Goal: Communication & Community: Participate in discussion

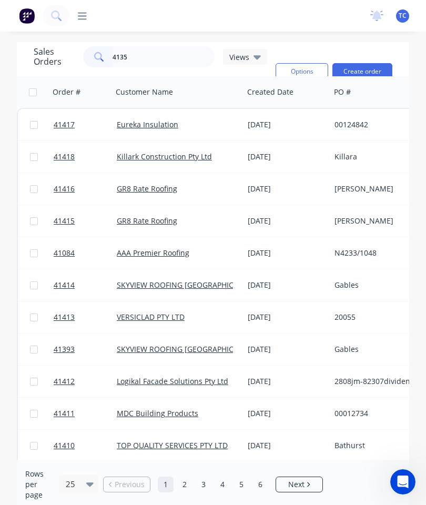
type input "41357"
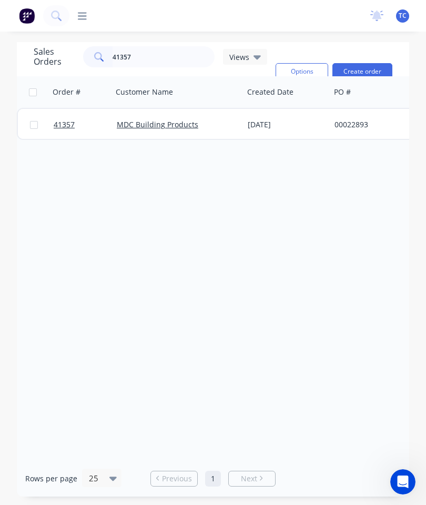
click at [66, 121] on span "41357" at bounding box center [64, 124] width 21 height 11
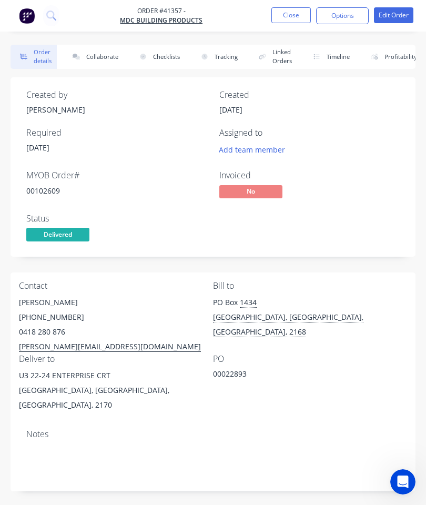
click at [105, 55] on button "Collaborate" at bounding box center [93, 57] width 60 height 24
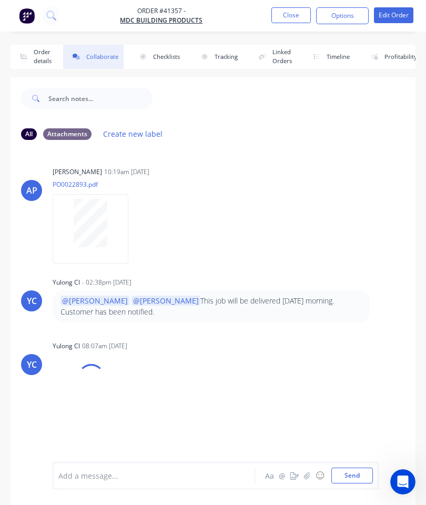
click at [309, 480] on button "button" at bounding box center [307, 475] width 13 height 13
click at [353, 470] on button "Send" at bounding box center [352, 475] width 42 height 16
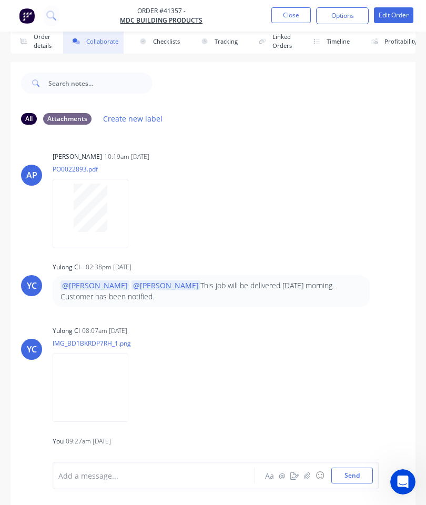
scroll to position [-1, 0]
click at [293, 22] on button "Close" at bounding box center [290, 15] width 39 height 16
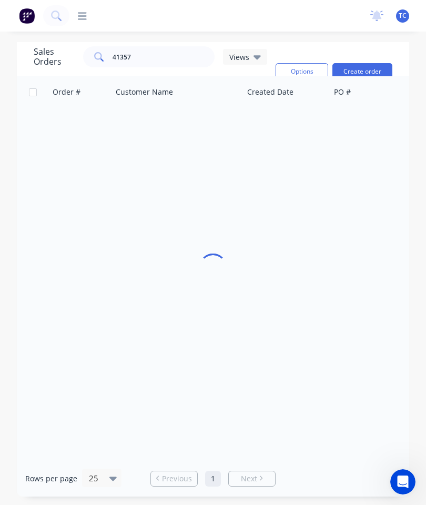
scroll to position [42, 0]
click at [163, 46] on input "41357" at bounding box center [164, 56] width 103 height 21
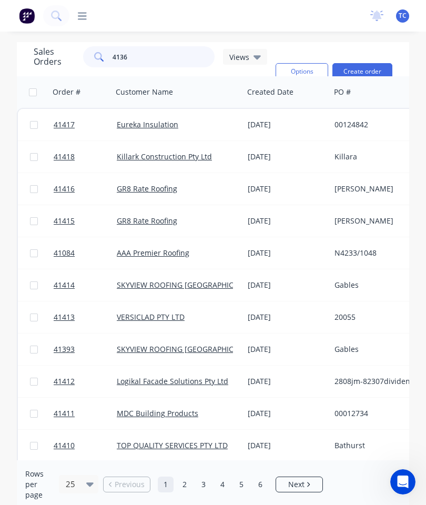
type input "41366"
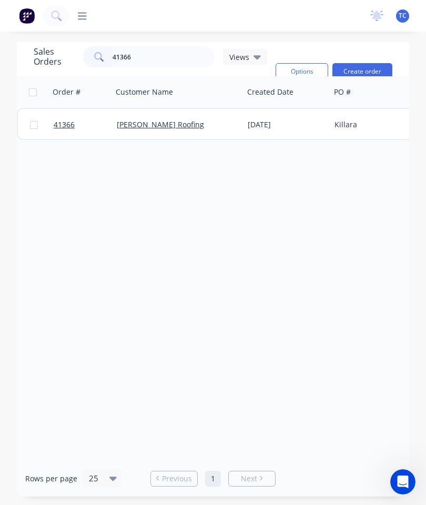
click at [66, 119] on span "41366" at bounding box center [64, 124] width 21 height 11
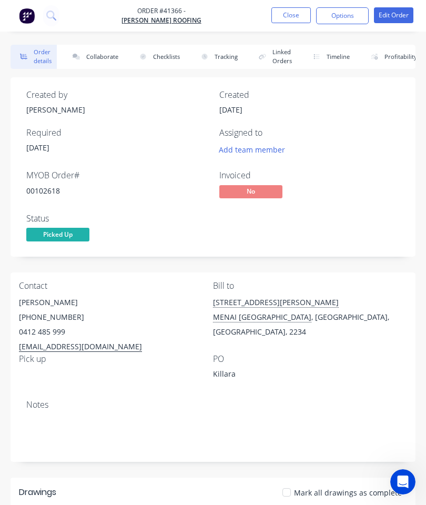
click at [89, 60] on button "Collaborate" at bounding box center [93, 57] width 60 height 24
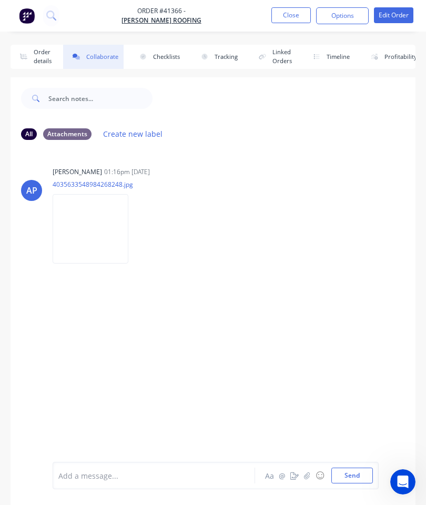
click at [307, 470] on button "button" at bounding box center [307, 475] width 13 height 13
click at [350, 470] on button "Send" at bounding box center [352, 475] width 42 height 16
click at [294, 16] on button "Close" at bounding box center [290, 15] width 39 height 16
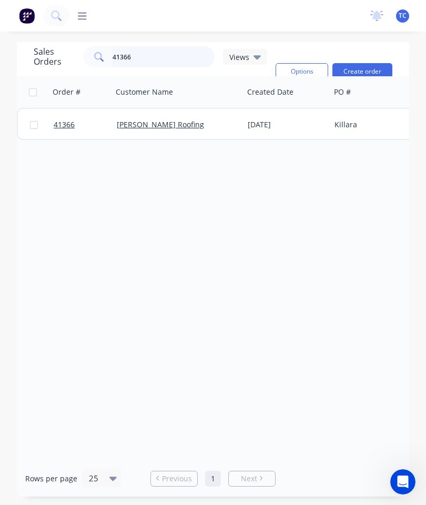
click at [171, 62] on input "41366" at bounding box center [164, 56] width 103 height 21
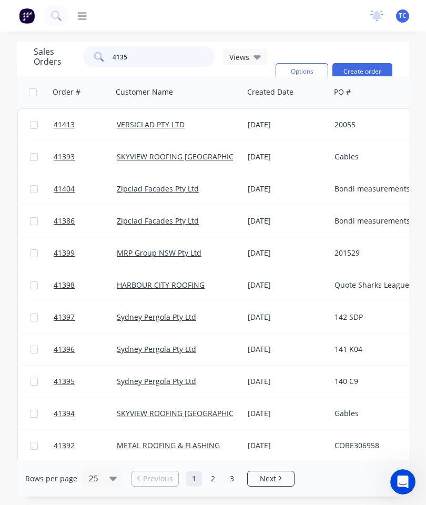
type input "41352"
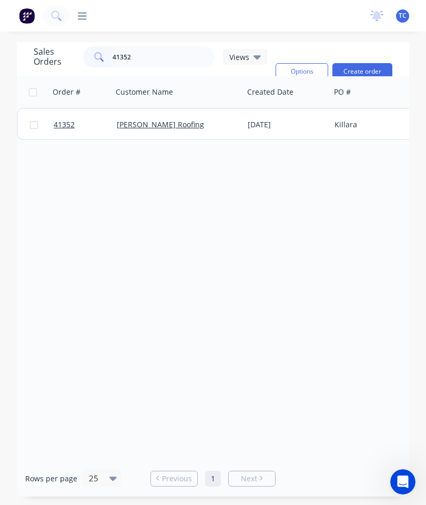
click at [68, 124] on span "41352" at bounding box center [64, 124] width 21 height 11
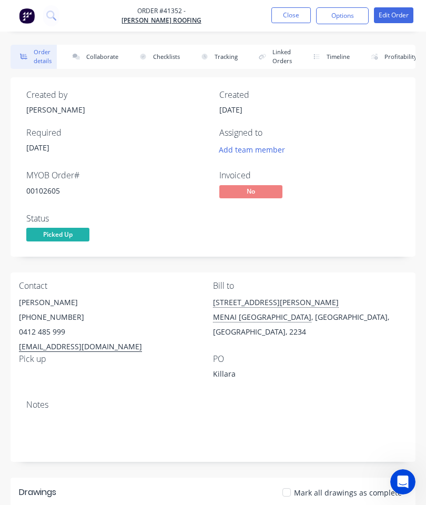
click at [97, 51] on button "Collaborate" at bounding box center [93, 57] width 60 height 24
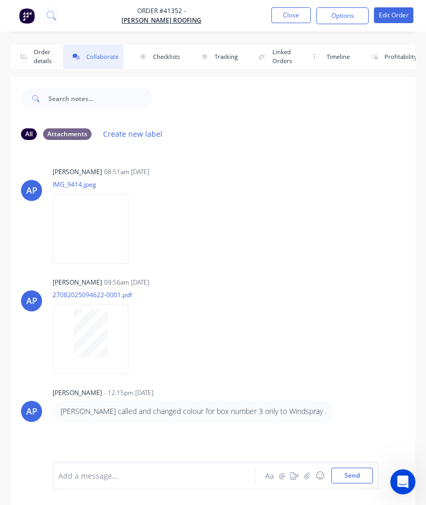
click at [305, 470] on button "button" at bounding box center [307, 475] width 13 height 13
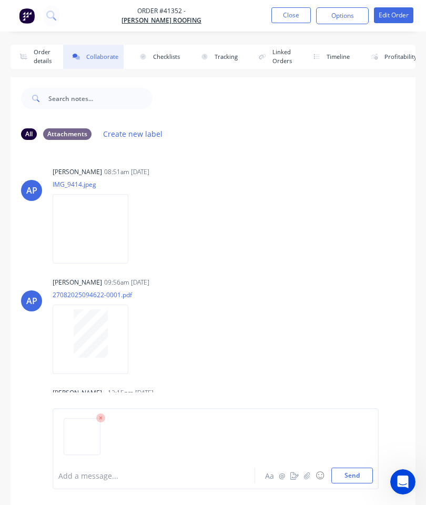
click at [349, 473] on button "Send" at bounding box center [352, 475] width 42 height 16
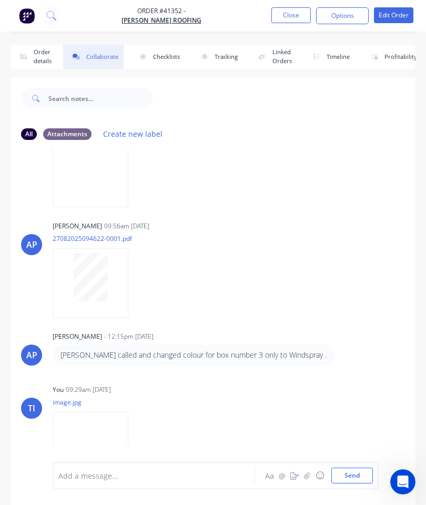
scroll to position [55, 0]
click at [290, 14] on button "Close" at bounding box center [290, 15] width 39 height 16
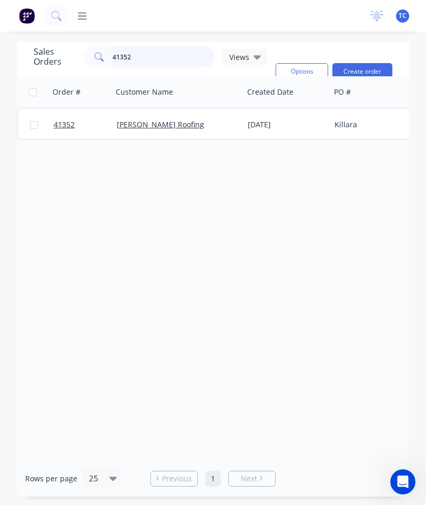
click at [167, 60] on input "41352" at bounding box center [164, 56] width 103 height 21
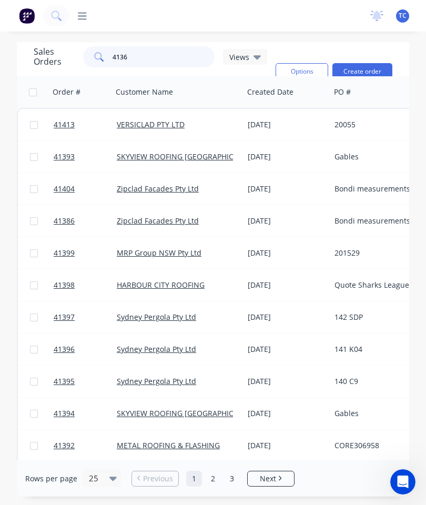
type input "41367"
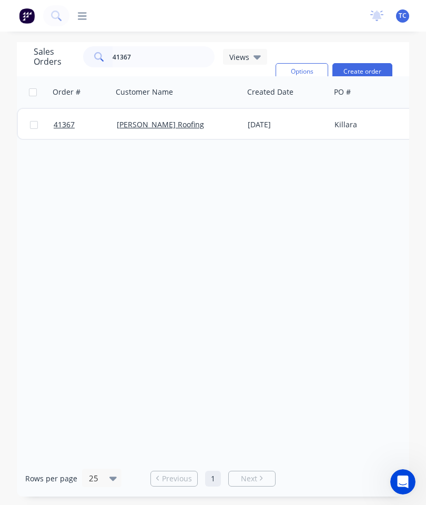
click at [64, 121] on span "41367" at bounding box center [64, 124] width 21 height 11
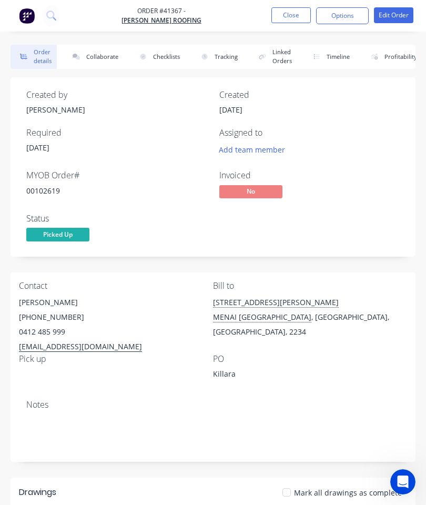
click at [90, 55] on button "Collaborate" at bounding box center [93, 57] width 60 height 24
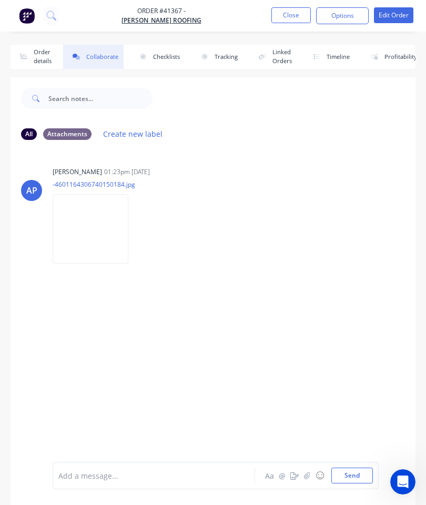
click at [310, 469] on button "button" at bounding box center [307, 475] width 13 height 13
click at [354, 472] on button "Send" at bounding box center [352, 475] width 42 height 16
click at [288, 16] on button "Close" at bounding box center [290, 15] width 39 height 16
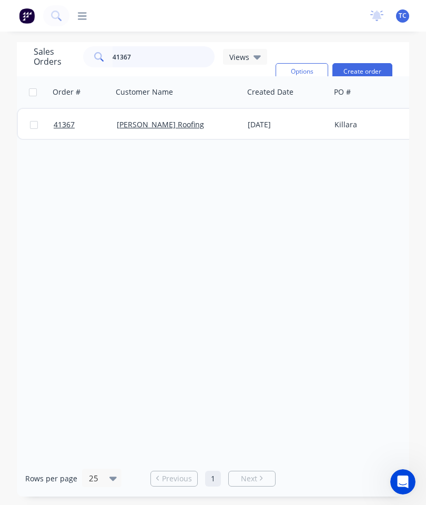
click at [175, 52] on input "41367" at bounding box center [164, 56] width 103 height 21
click at [156, 64] on input "41367" at bounding box center [164, 56] width 103 height 21
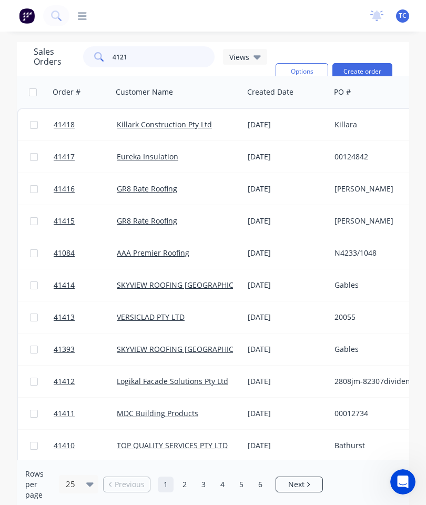
type input "41216"
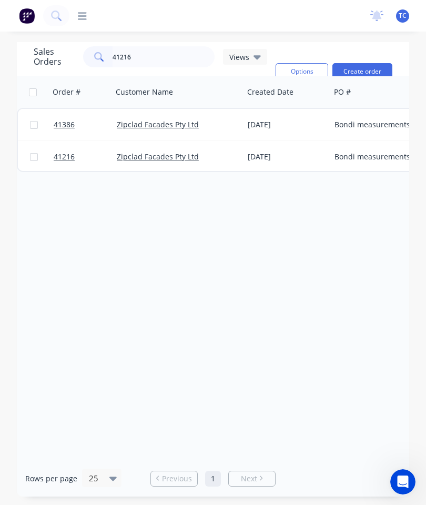
click at [62, 126] on span "41386" at bounding box center [64, 124] width 21 height 11
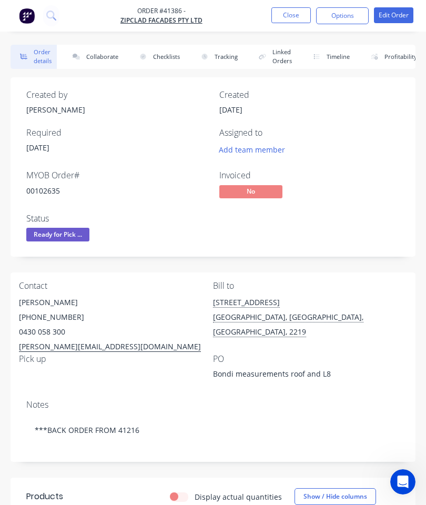
click at [291, 11] on button "Close" at bounding box center [290, 15] width 39 height 16
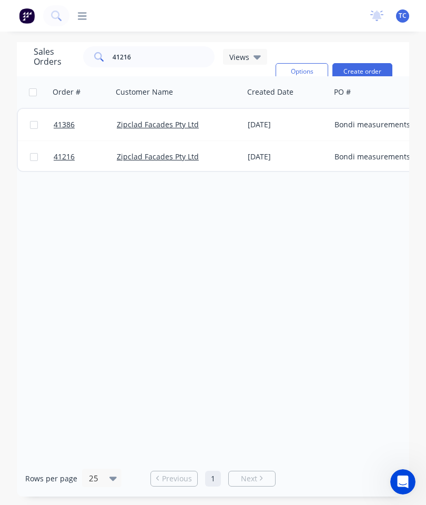
click at [60, 157] on span "41216" at bounding box center [64, 156] width 21 height 11
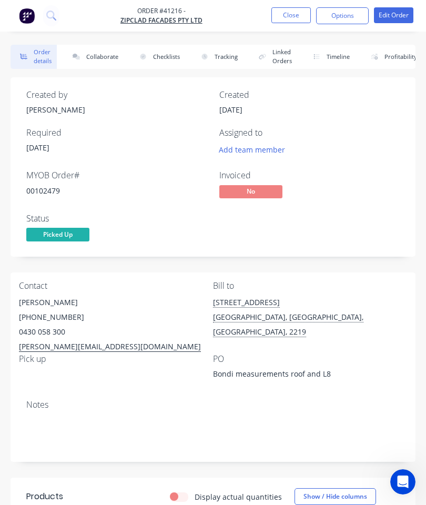
click at [298, 19] on button "Close" at bounding box center [290, 15] width 39 height 16
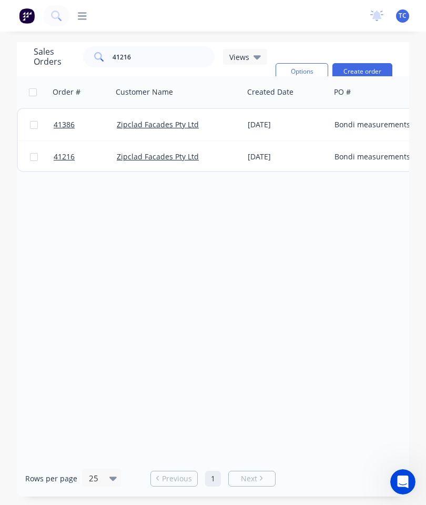
click at [64, 125] on span "41386" at bounding box center [64, 124] width 21 height 11
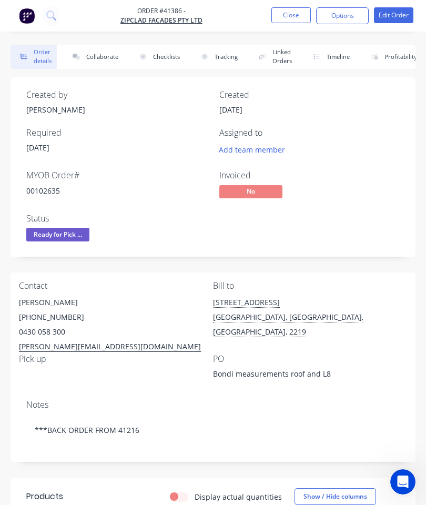
click at [290, 17] on button "Close" at bounding box center [290, 15] width 39 height 16
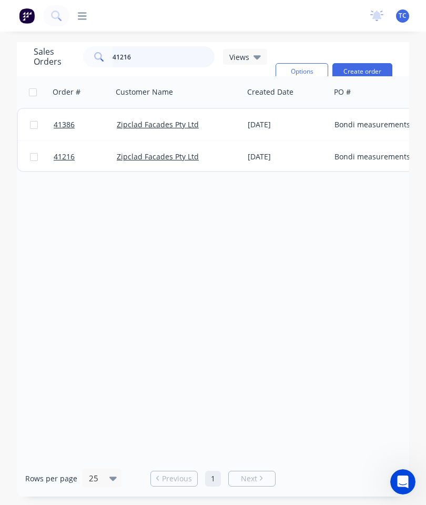
click at [168, 60] on input "41216" at bounding box center [164, 56] width 103 height 21
type input "4"
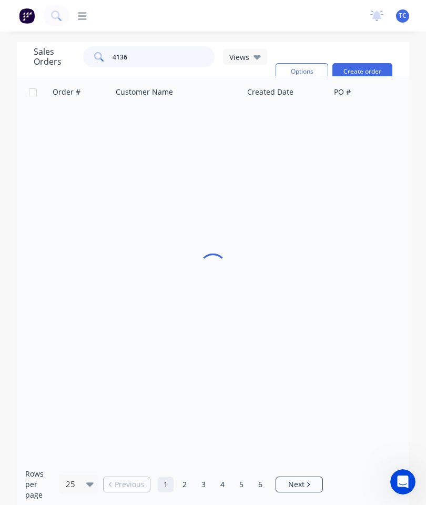
type input "41367"
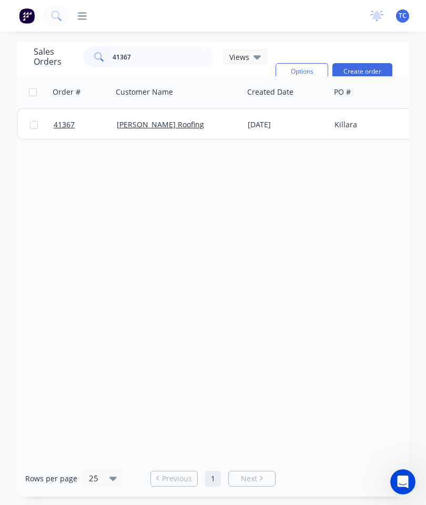
click at [67, 129] on span "41367" at bounding box center [64, 124] width 21 height 11
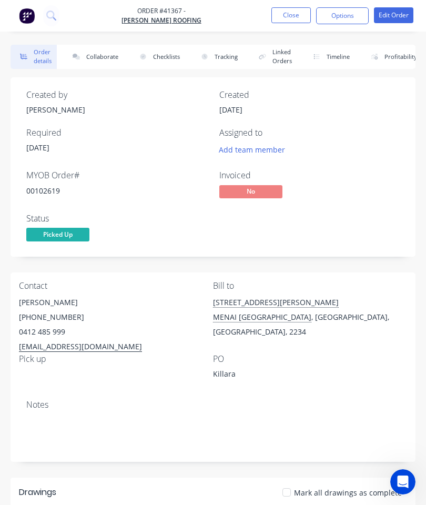
click at [99, 57] on button "Collaborate" at bounding box center [93, 57] width 60 height 24
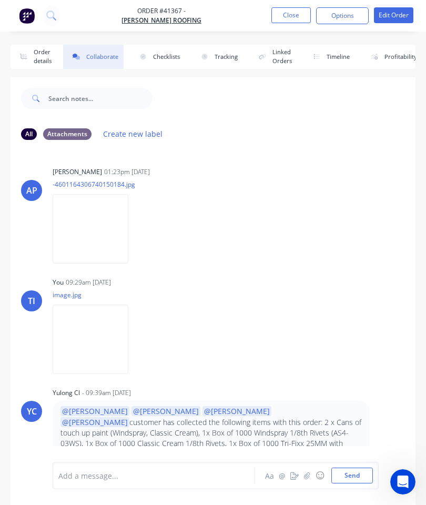
scroll to position [57, 0]
